Goal: Transaction & Acquisition: Purchase product/service

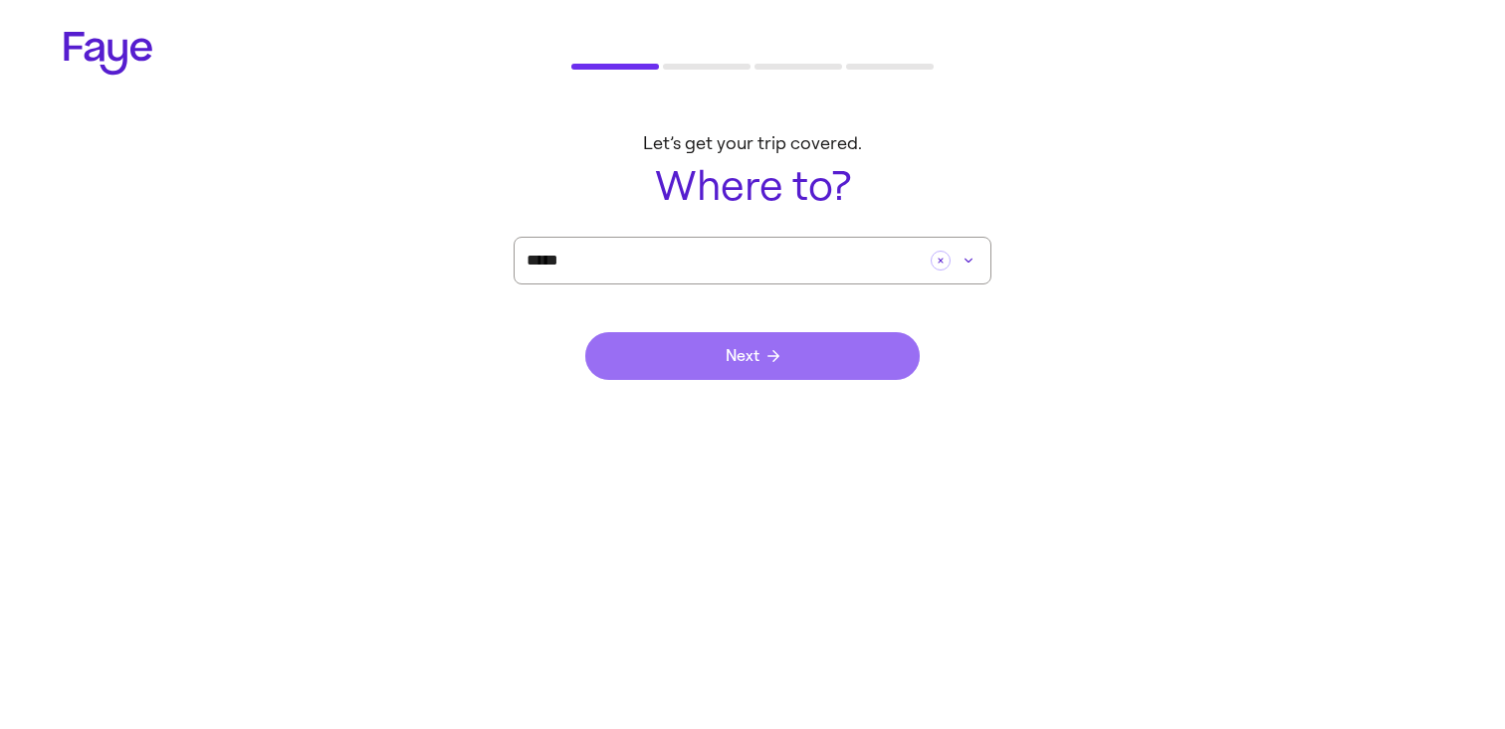
click at [839, 354] on button "Next" at bounding box center [752, 356] width 334 height 48
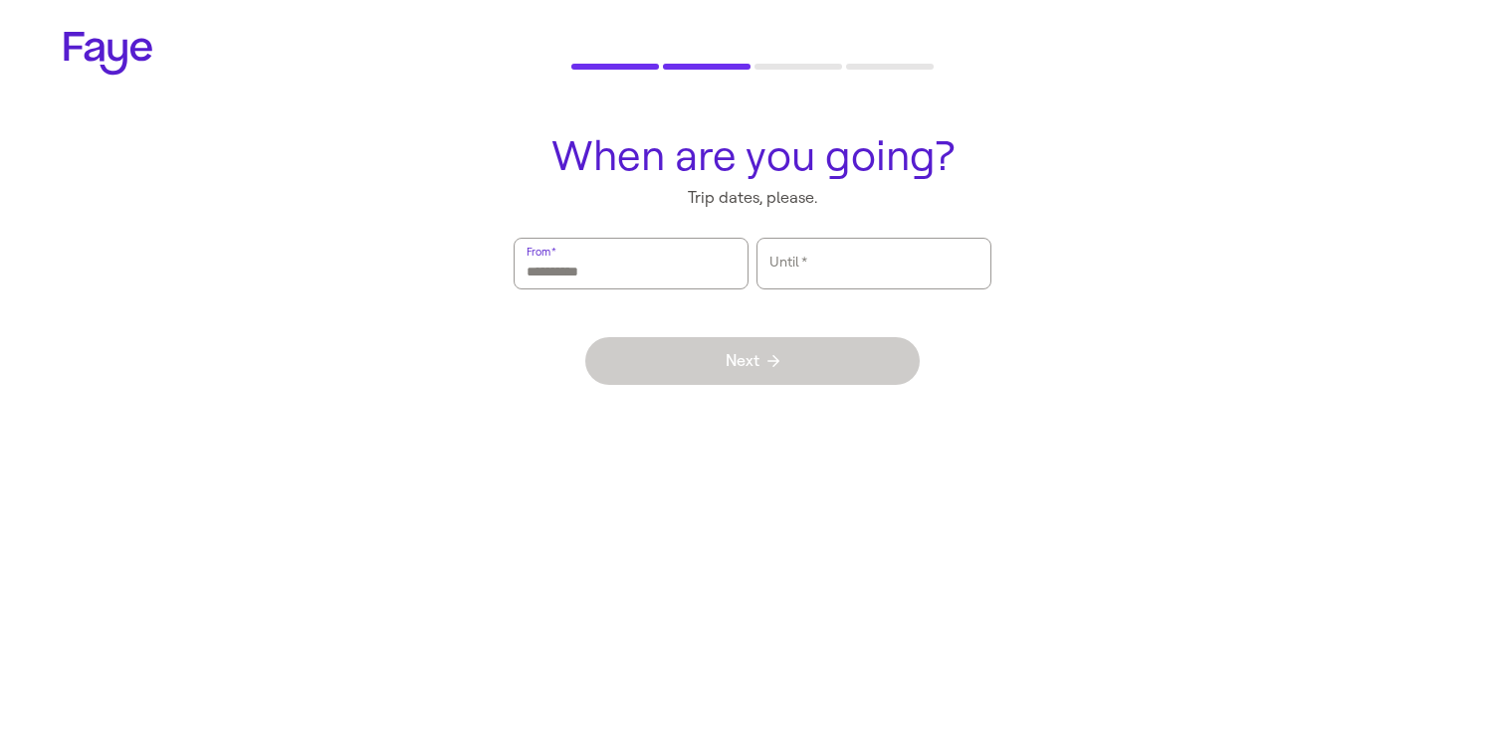
click at [698, 284] on input "From   *" at bounding box center [630, 264] width 209 height 46
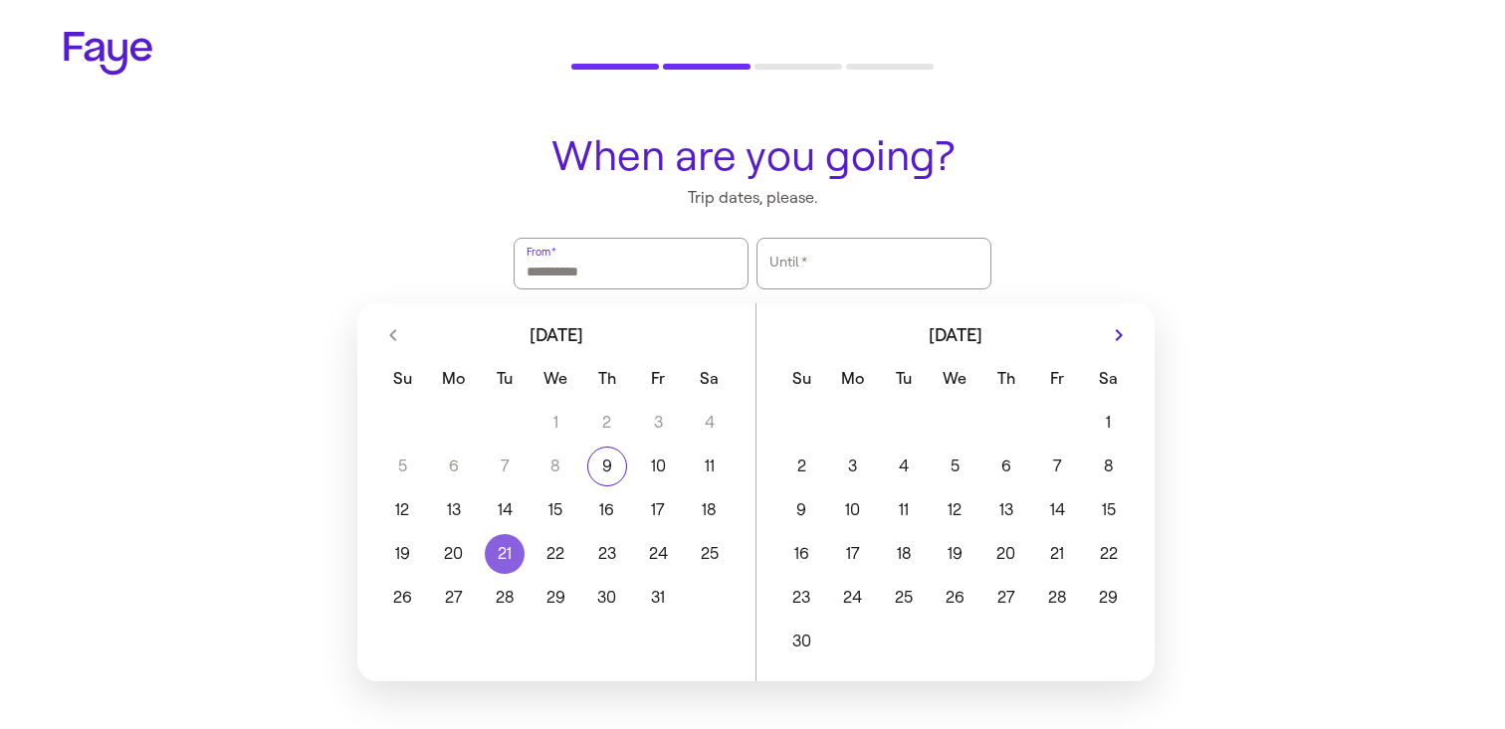
click at [499, 556] on button "21" at bounding box center [504, 554] width 51 height 40
click at [604, 556] on button "23" at bounding box center [606, 554] width 51 height 40
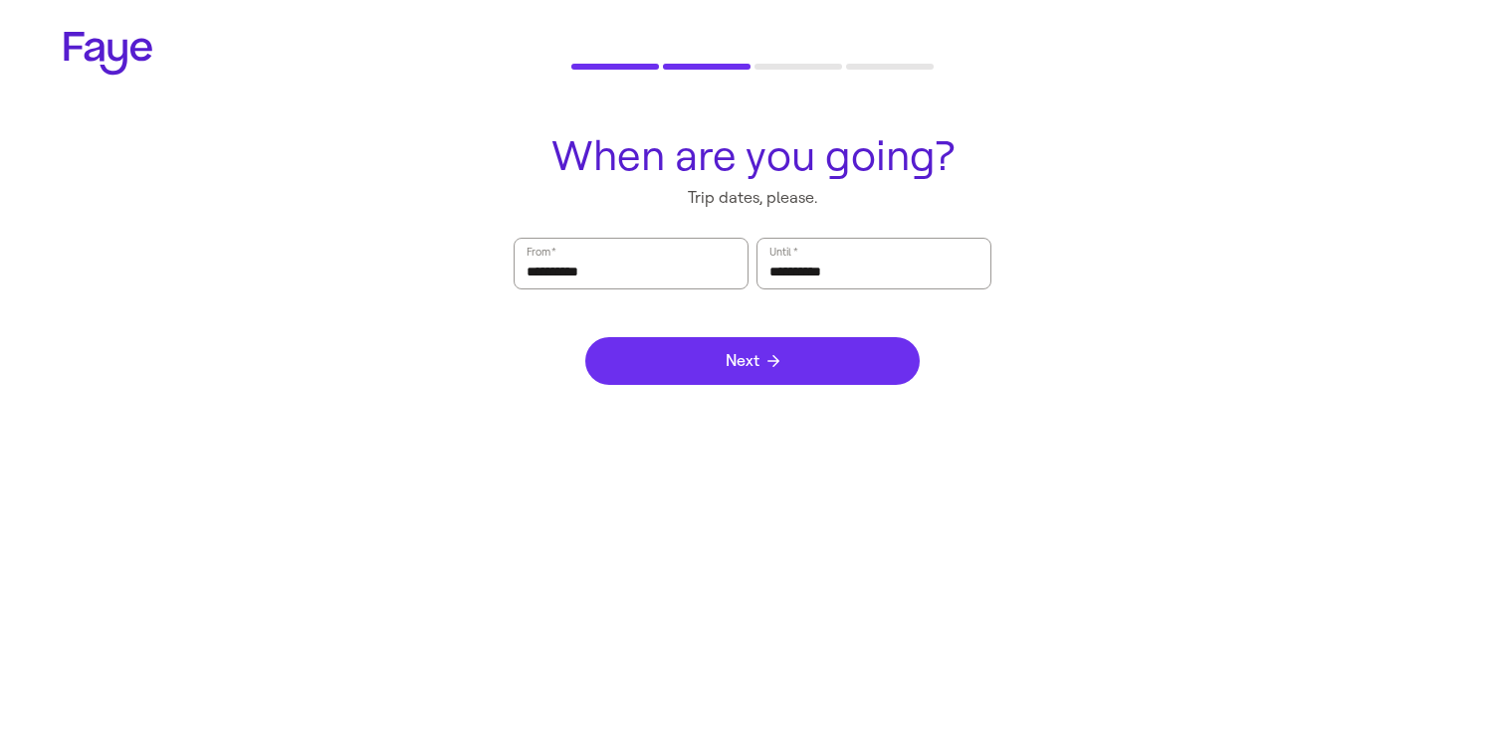
click at [750, 367] on span "Next" at bounding box center [752, 361] width 54 height 16
